Goal: Transaction & Acquisition: Purchase product/service

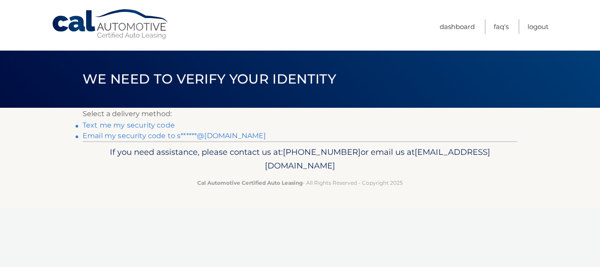
click at [150, 135] on link "Email my security code to s******@gmail.com" at bounding box center [175, 135] width 184 height 8
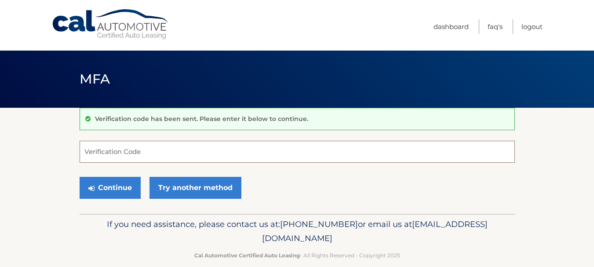
paste input "368777"
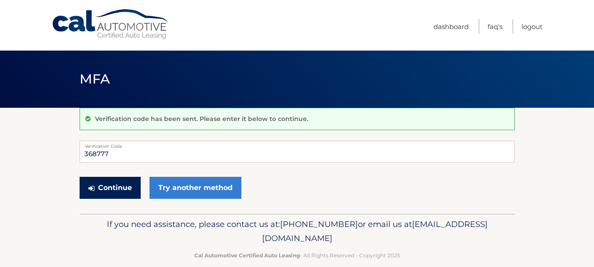
click at [117, 185] on button "Continue" at bounding box center [110, 188] width 61 height 22
click at [108, 185] on button "Continue" at bounding box center [110, 188] width 61 height 22
drag, startPoint x: 116, startPoint y: 152, endPoint x: 55, endPoint y: 144, distance: 61.6
click at [55, 144] on section "Verification code has been sent. Please enter it below to continue. 368777 Veri…" at bounding box center [297, 161] width 594 height 106
type input "368777"
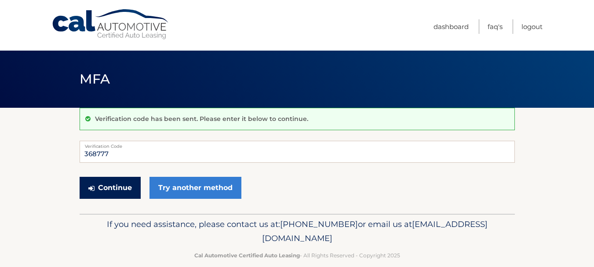
click at [109, 186] on button "Continue" at bounding box center [110, 188] width 61 height 22
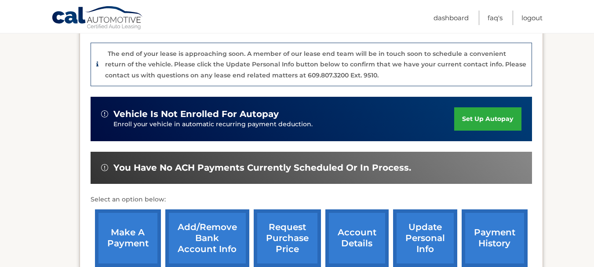
scroll to position [220, 0]
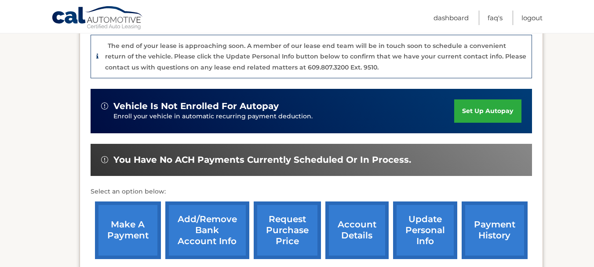
click at [123, 226] on link "make a payment" at bounding box center [128, 230] width 66 height 58
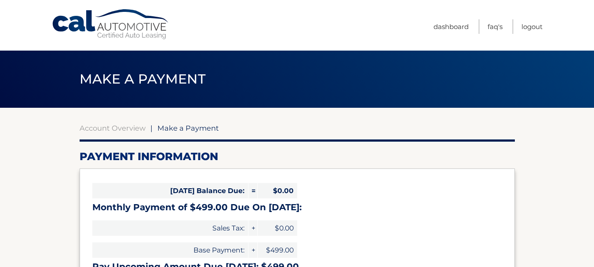
select select "YmEyZDMxNzAtYWU5OC00M2ZhLWIxYTktOThkYzY0MWRmYzMz"
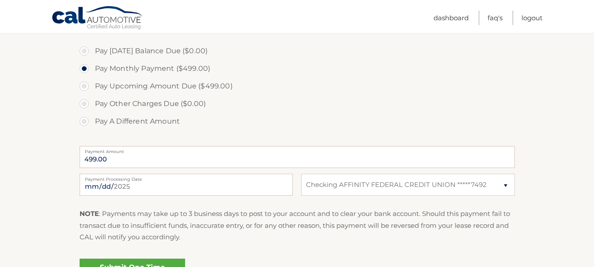
scroll to position [264, 0]
click at [174, 183] on input "[DATE]" at bounding box center [186, 183] width 213 height 22
click at [172, 180] on input "2025-09-03" at bounding box center [186, 183] width 213 height 22
type input "2025-09-15"
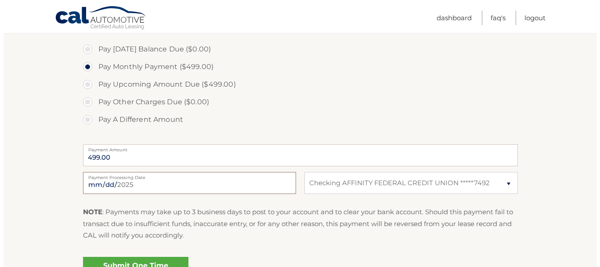
scroll to position [308, 0]
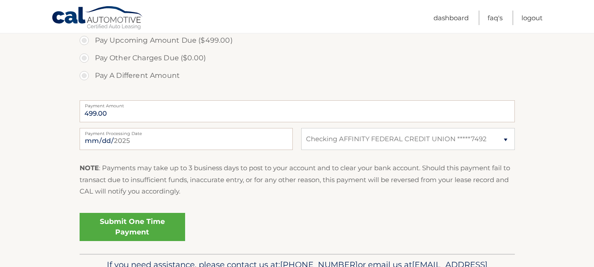
click at [127, 223] on link "Submit One Time Payment" at bounding box center [132, 227] width 105 height 28
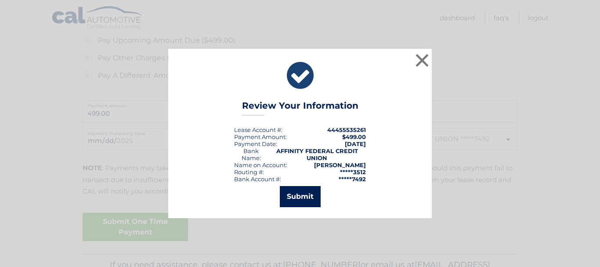
click at [300, 197] on button "Submit" at bounding box center [300, 196] width 41 height 21
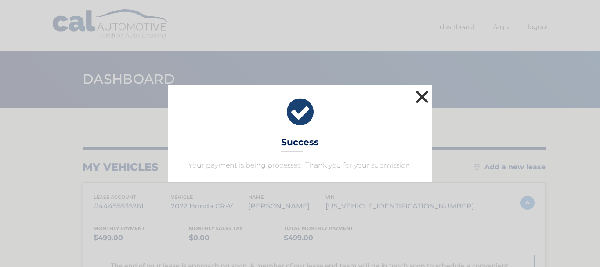
click at [421, 97] on button "×" at bounding box center [422, 97] width 18 height 18
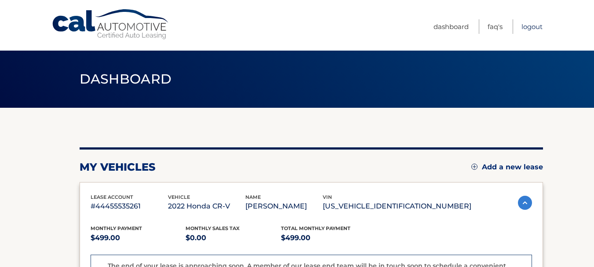
click at [525, 25] on link "Logout" at bounding box center [531, 26] width 21 height 14
